Goal: Check status: Check status

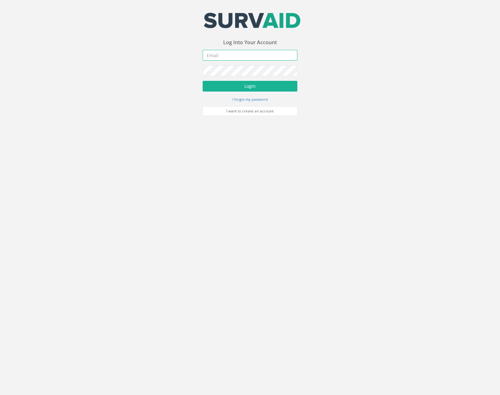
click at [251, 57] on input "email" at bounding box center [249, 55] width 95 height 11
type input "[PERSON_NAME][EMAIL_ADDRESS][PERSON_NAME][DOMAIN_NAME]"
click at [202, 81] on button "Login" at bounding box center [249, 86] width 95 height 11
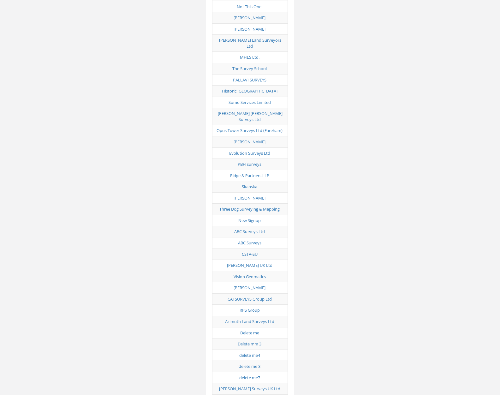
scroll to position [3119, 0]
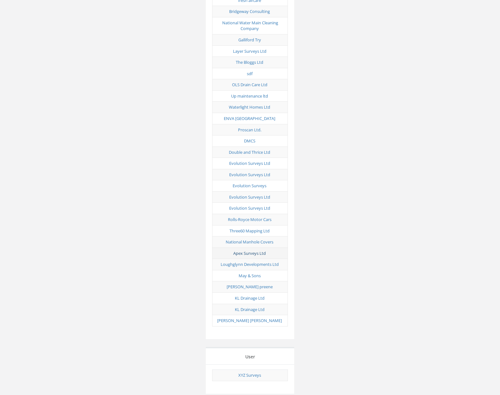
click at [254, 250] on link "Apex Surveys Ltd" at bounding box center [249, 253] width 32 height 6
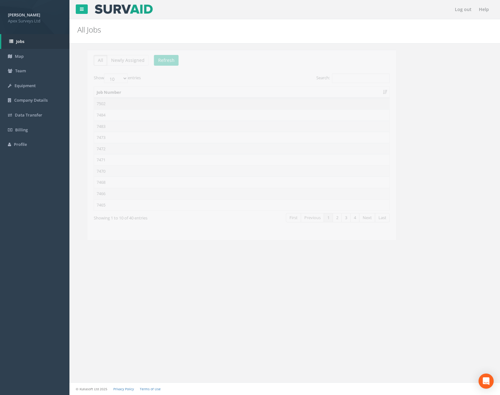
click at [119, 103] on td "7502" at bounding box center [231, 103] width 295 height 11
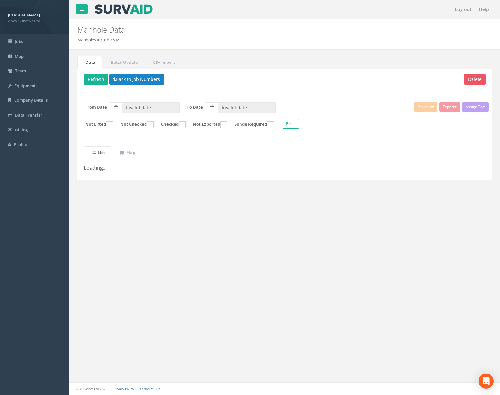
type input "[DATE]"
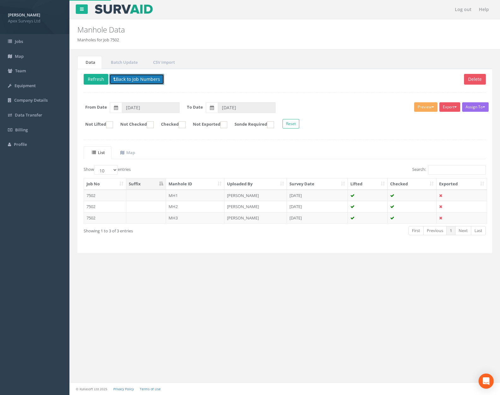
click at [131, 79] on button "Back to Job Numbers" at bounding box center [136, 79] width 55 height 11
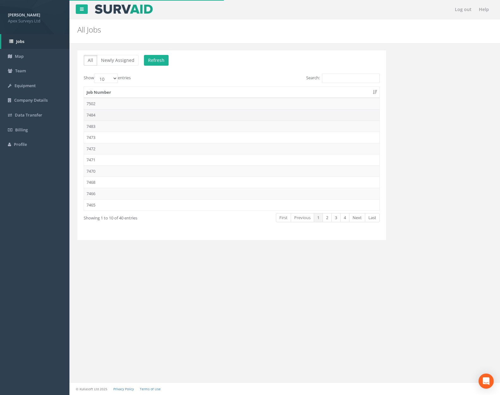
click at [139, 117] on td "7484" at bounding box center [231, 114] width 295 height 11
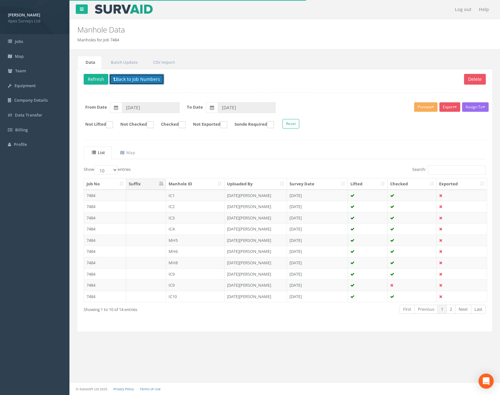
click at [140, 84] on button "Back to Job Numbers" at bounding box center [136, 79] width 55 height 11
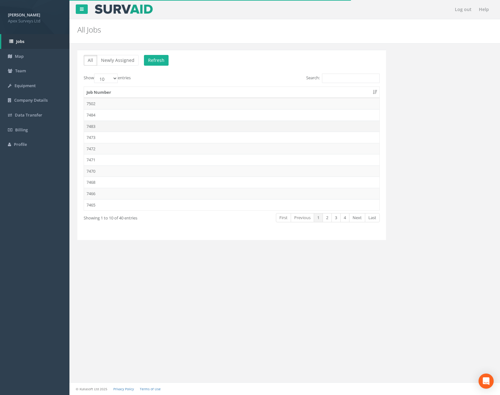
click at [138, 124] on td "7483" at bounding box center [231, 125] width 295 height 11
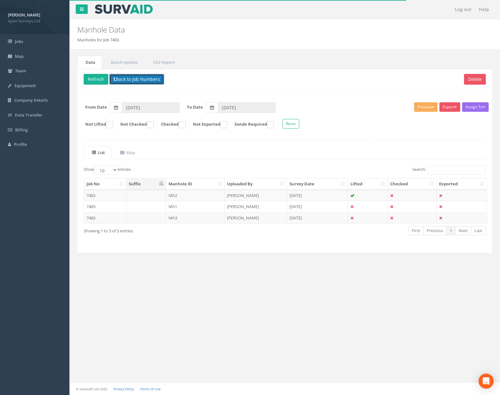
click at [140, 81] on button "Back to Job Numbers" at bounding box center [136, 79] width 55 height 11
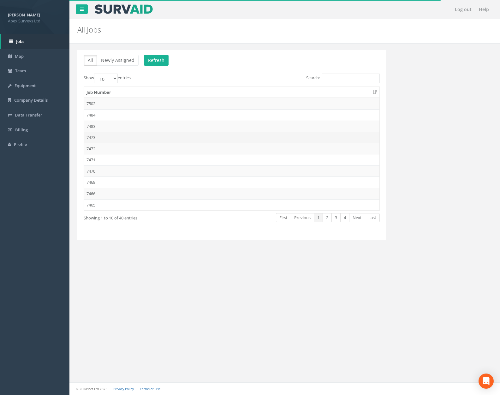
click at [132, 134] on td "7473" at bounding box center [231, 137] width 295 height 11
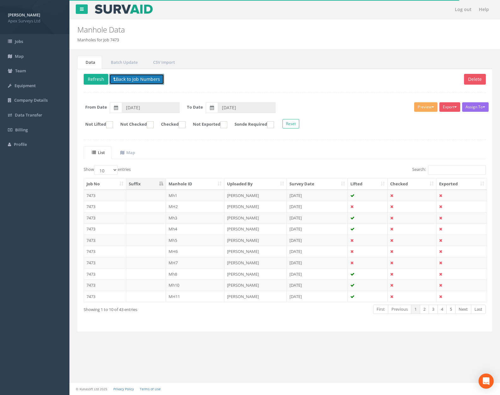
click at [138, 81] on button "Back to Job Numbers" at bounding box center [136, 79] width 55 height 11
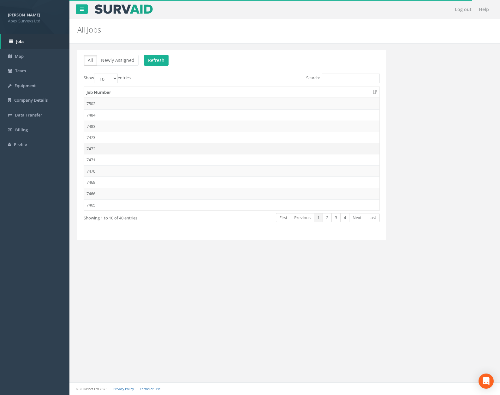
click at [132, 146] on td "7472" at bounding box center [231, 148] width 295 height 11
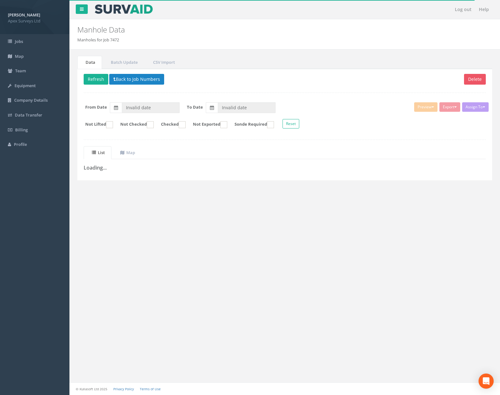
type input "[DATE]"
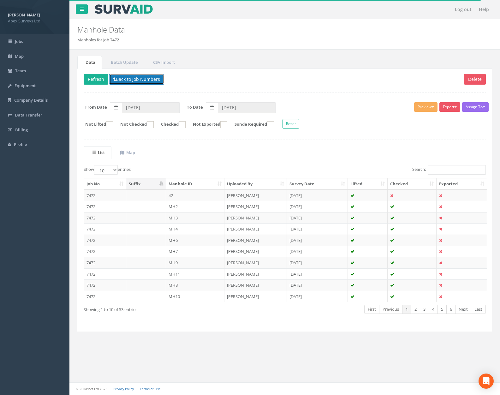
click at [137, 79] on button "Back to Job Numbers" at bounding box center [136, 79] width 55 height 11
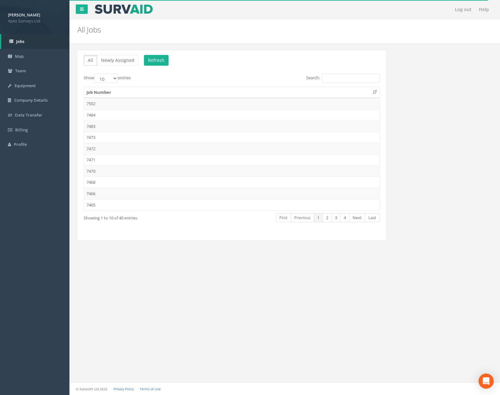
click at [125, 168] on td "7470" at bounding box center [231, 170] width 295 height 11
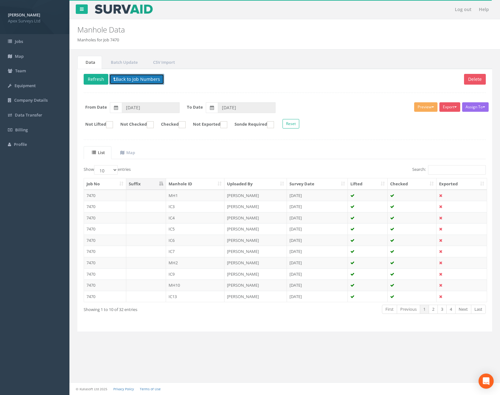
click at [136, 81] on button "Back to Job Numbers" at bounding box center [136, 79] width 55 height 11
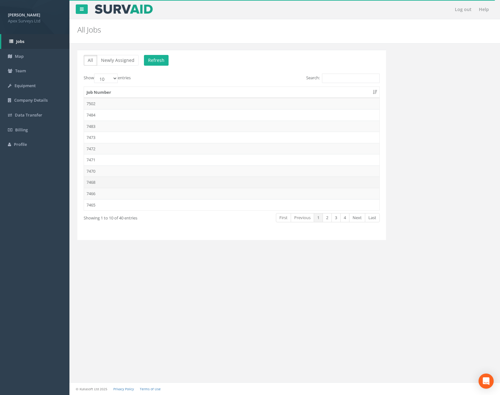
click at [115, 179] on td "7468" at bounding box center [231, 181] width 295 height 11
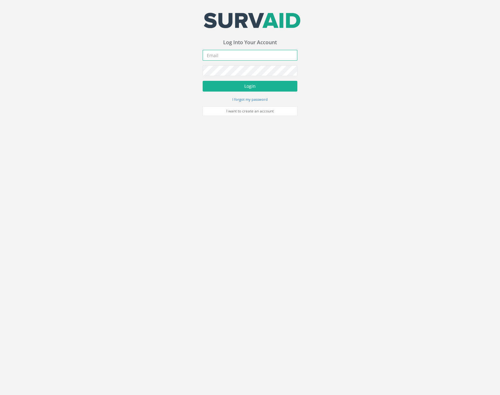
click at [256, 54] on input "email" at bounding box center [249, 55] width 95 height 11
type input "[PERSON_NAME][EMAIL_ADDRESS][PERSON_NAME][DOMAIN_NAME]"
click at [202, 81] on button "Login" at bounding box center [249, 86] width 95 height 11
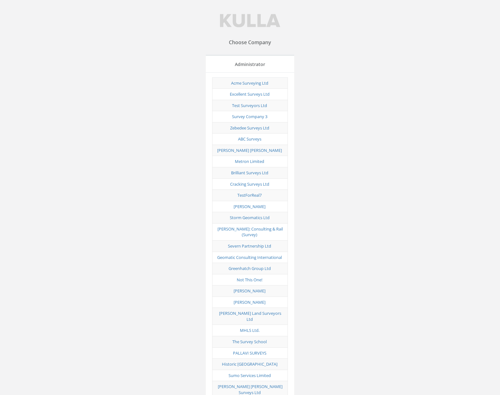
scroll to position [3119, 0]
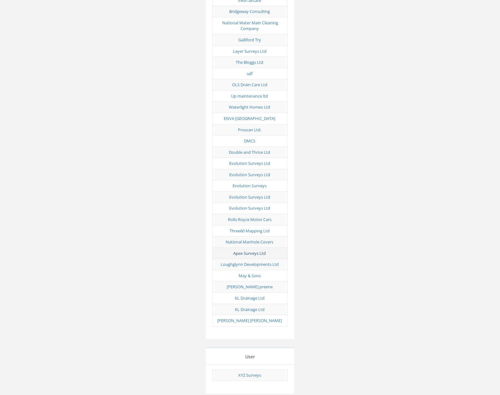
click at [257, 250] on link "Apex Surveys Ltd" at bounding box center [249, 253] width 32 height 6
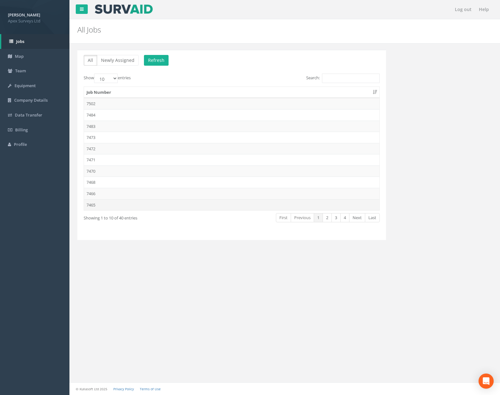
click at [130, 204] on td "7465" at bounding box center [231, 204] width 295 height 11
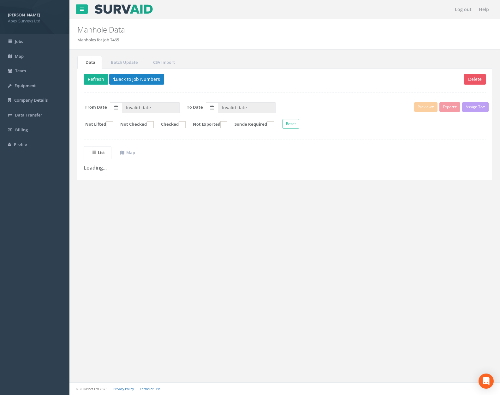
type input "16/09/2025"
type input "[DATE]"
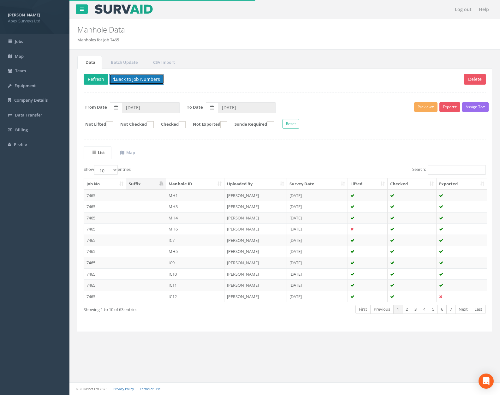
click at [126, 82] on button "Back to Job Numbers" at bounding box center [136, 79] width 55 height 11
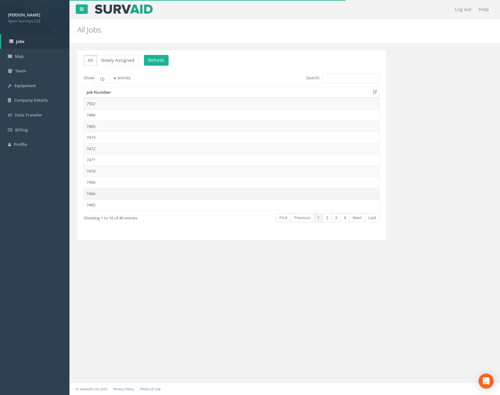
click at [125, 196] on td "7466" at bounding box center [231, 193] width 295 height 11
